Goal: Find specific page/section: Find specific page/section

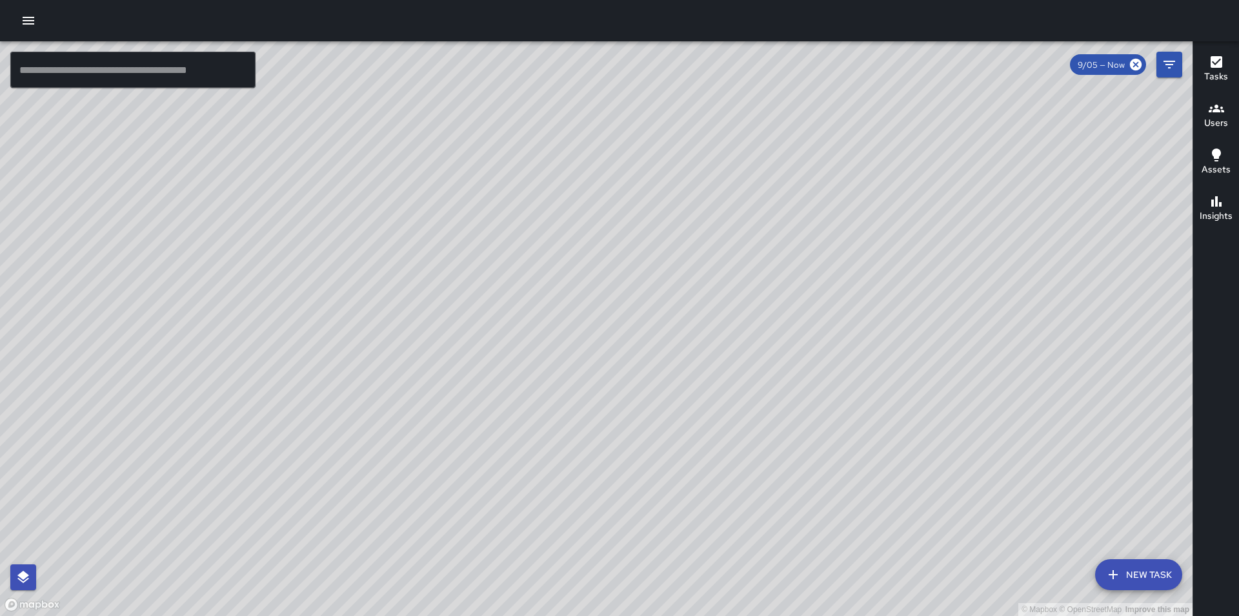
click at [28, 22] on icon "button" at bounding box center [28, 20] width 15 height 15
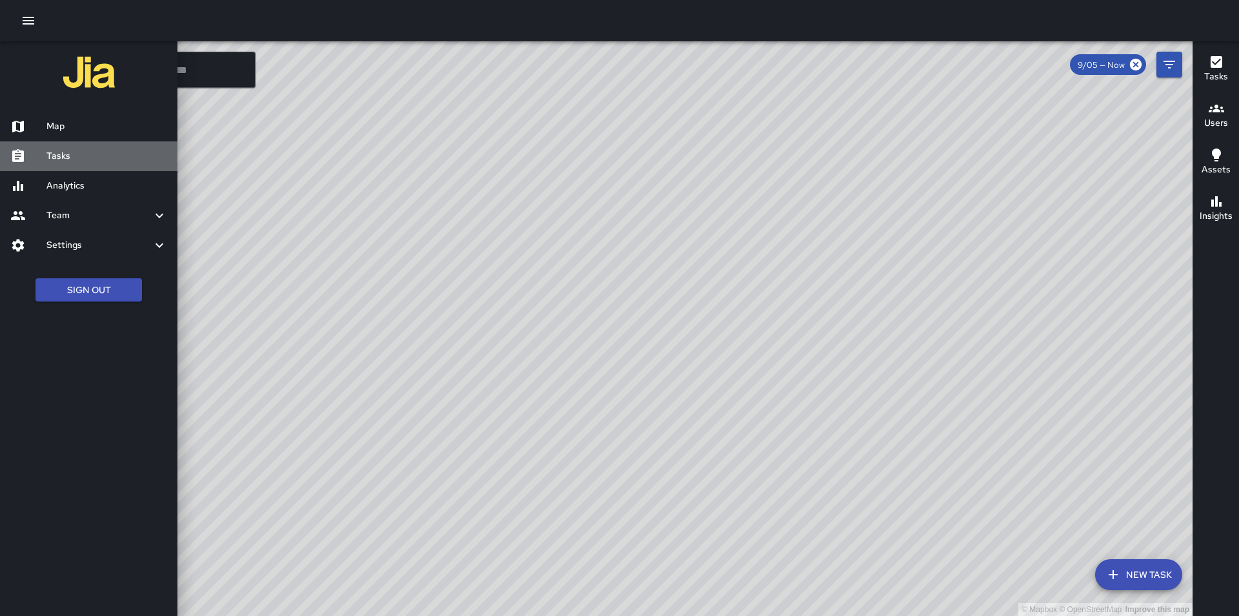
click at [81, 157] on h6 "Tasks" at bounding box center [106, 156] width 121 height 14
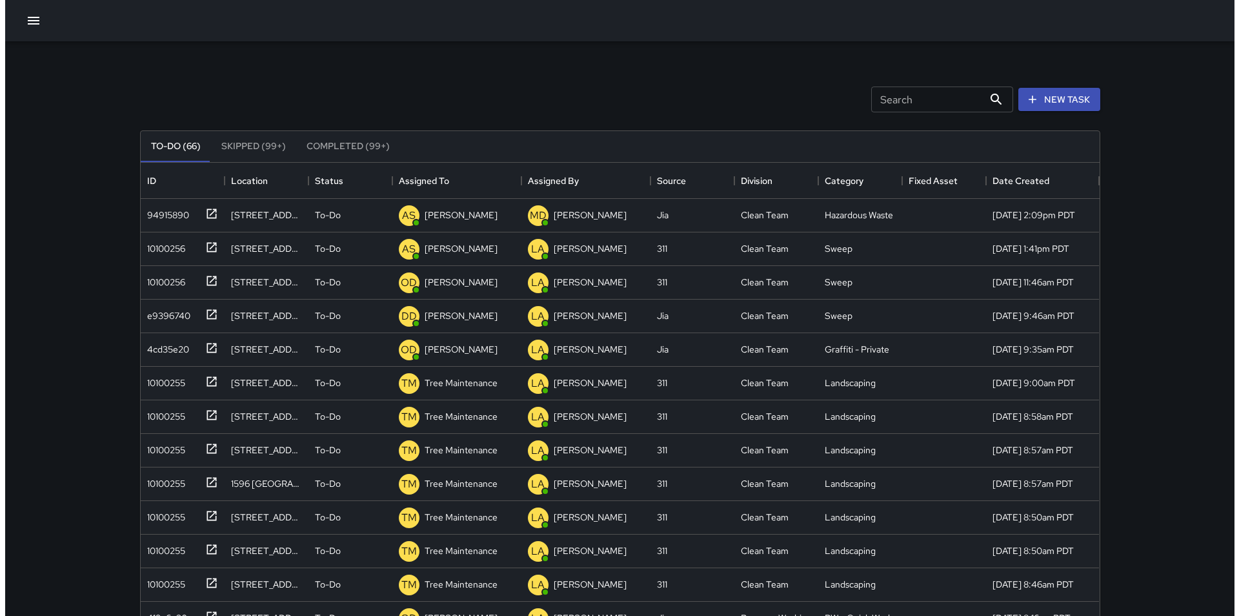
scroll to position [537, 949]
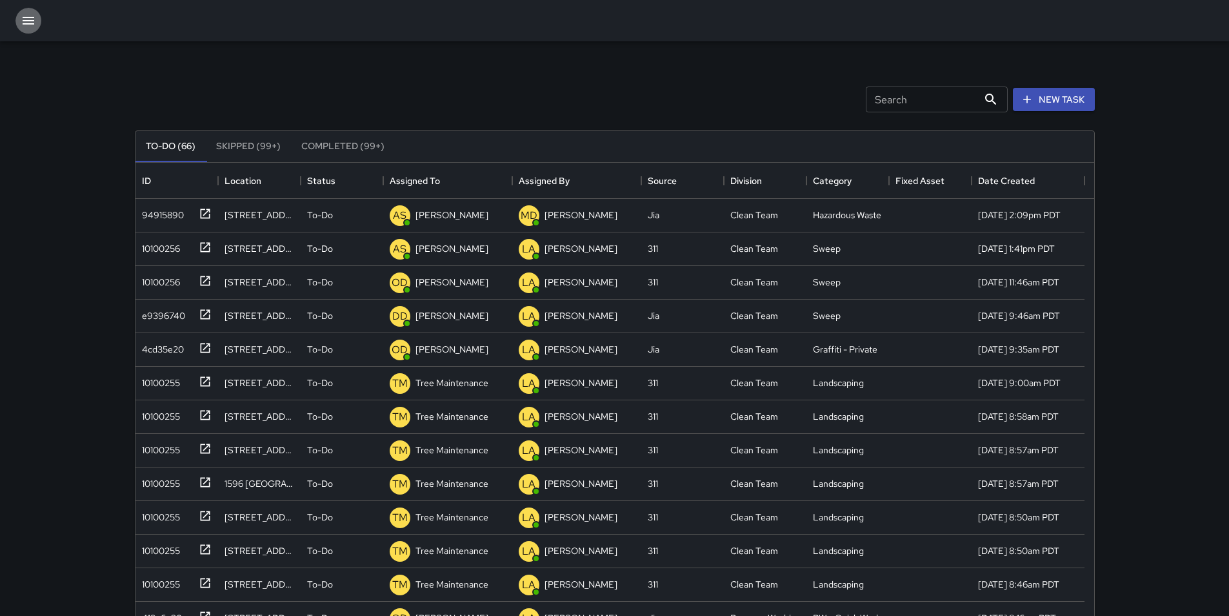
click at [26, 20] on icon "button" at bounding box center [29, 21] width 12 height 8
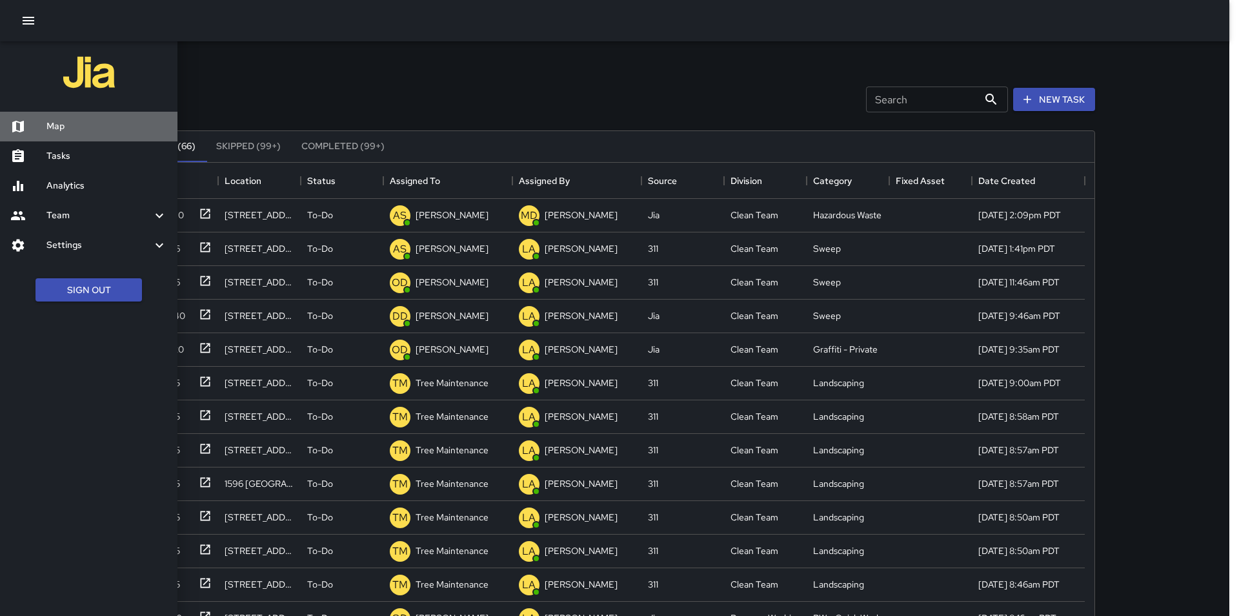
click at [72, 132] on h6 "Map" at bounding box center [106, 126] width 121 height 14
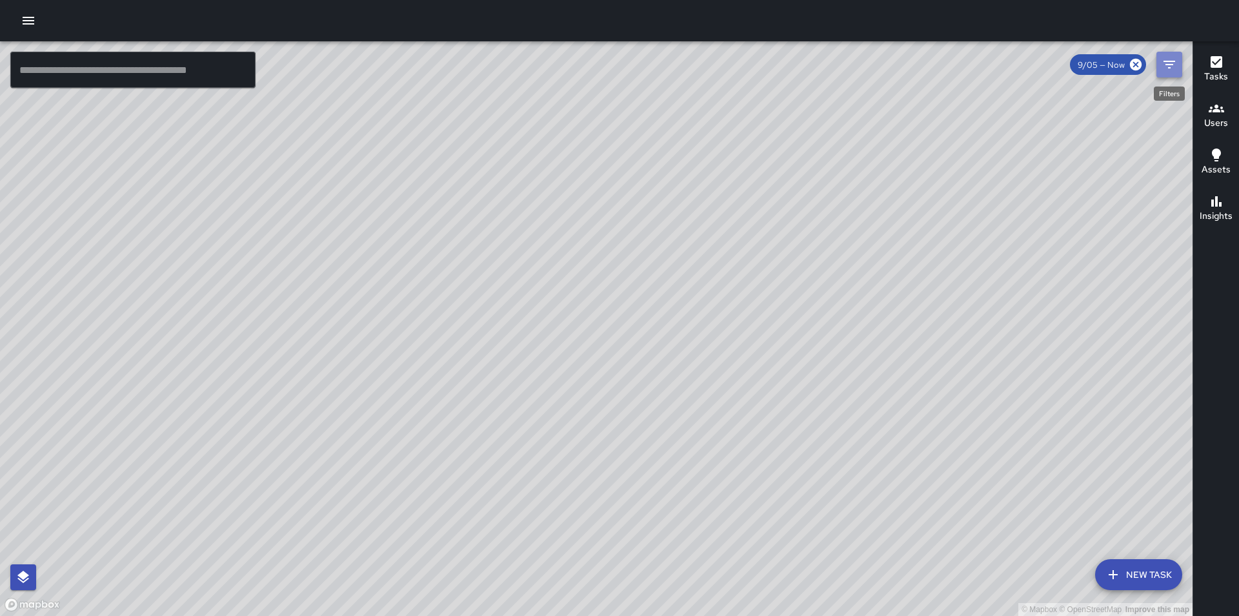
click at [1174, 68] on icon "Filters" at bounding box center [1169, 64] width 15 height 15
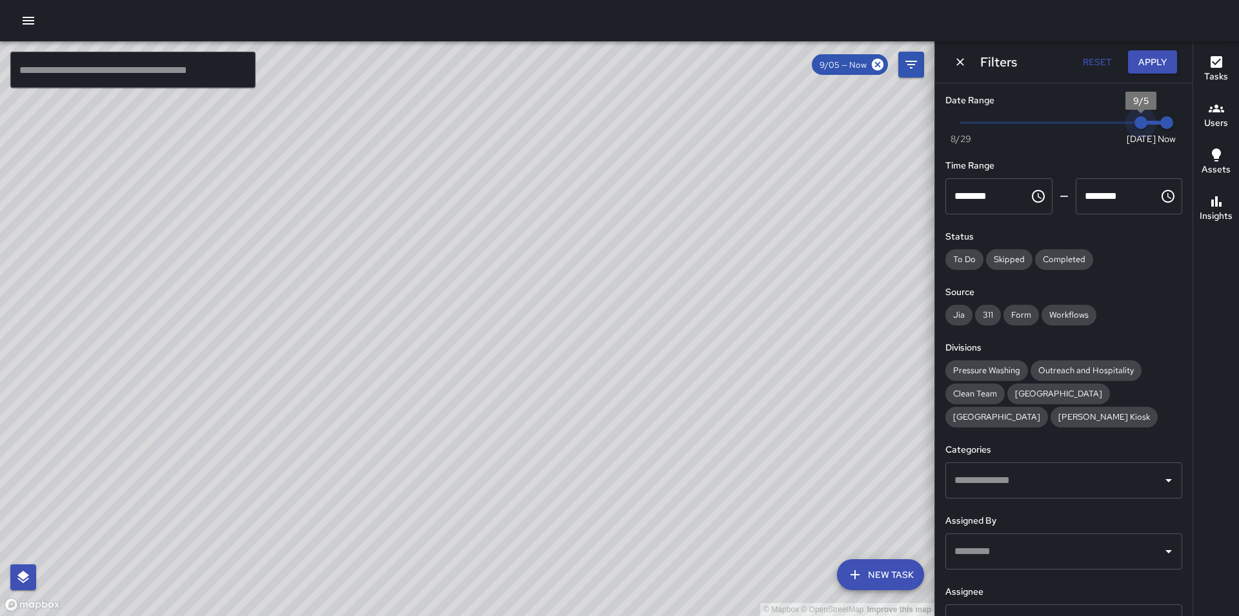
type input "*"
drag, startPoint x: 1132, startPoint y: 118, endPoint x: 1116, endPoint y: 117, distance: 16.1
click at [1116, 117] on span "9/4" at bounding box center [1115, 122] width 13 height 13
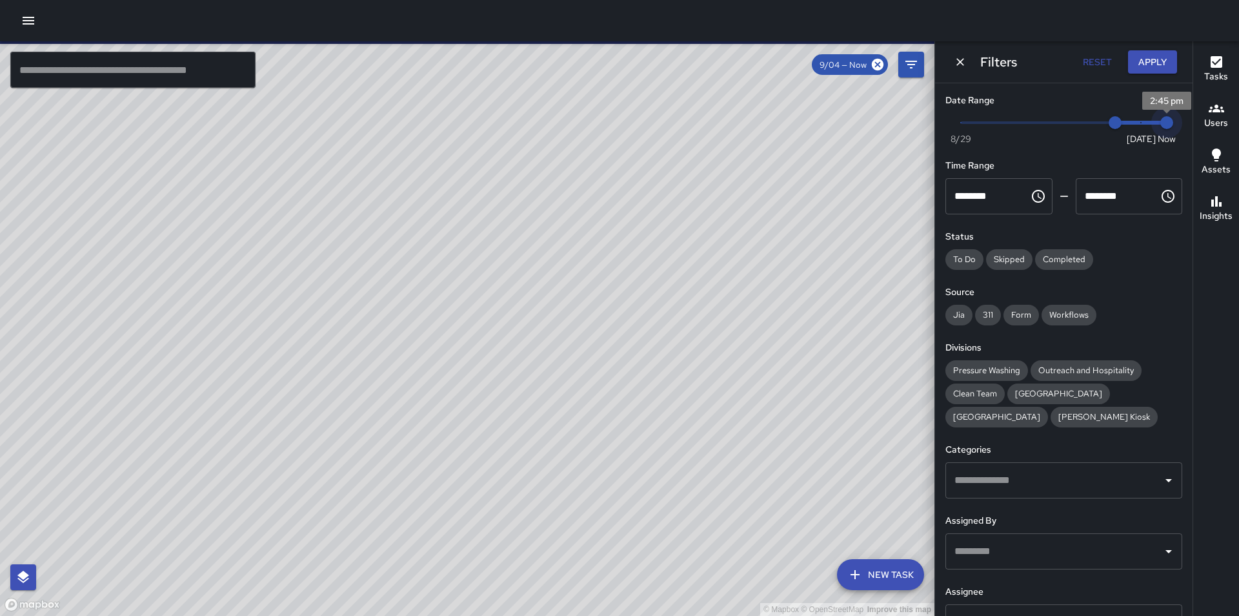
type input "*"
drag, startPoint x: 1159, startPoint y: 127, endPoint x: 1132, endPoint y: 119, distance: 27.6
click at [1160, 119] on span "2:45 pm" at bounding box center [1166, 122] width 13 height 13
click at [1161, 57] on button "Apply" at bounding box center [1152, 62] width 49 height 24
